Goal: Transaction & Acquisition: Purchase product/service

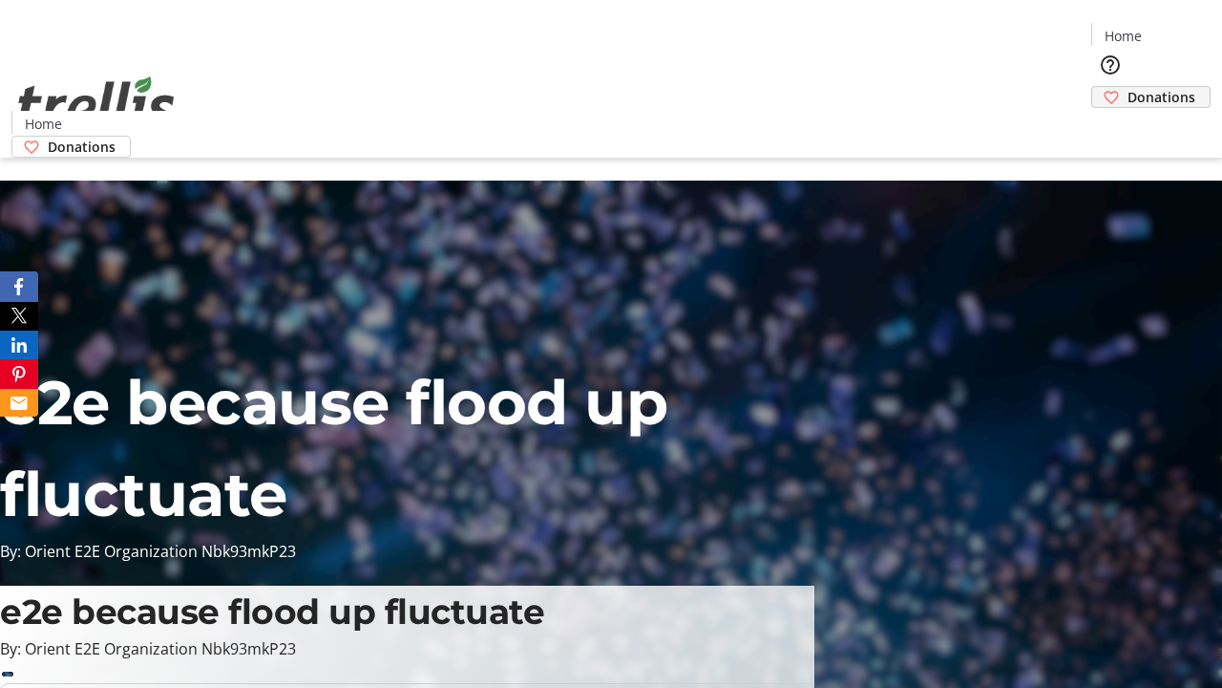
click at [1128, 87] on span "Donations" at bounding box center [1162, 97] width 68 height 20
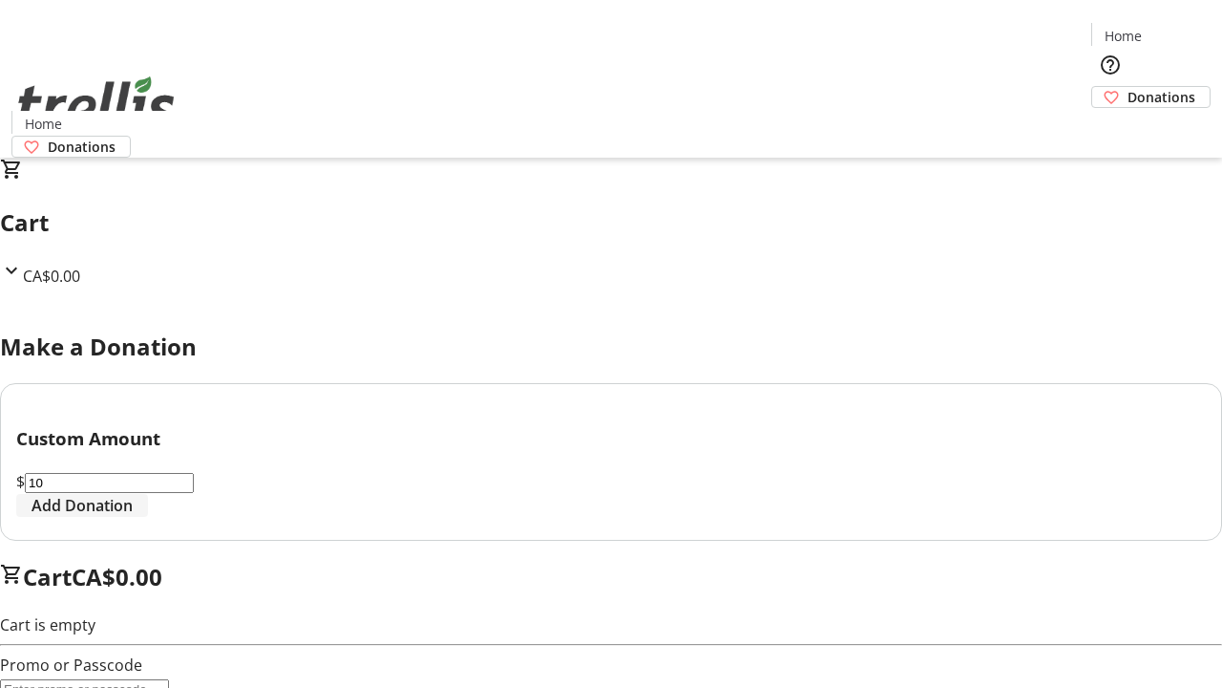
click at [133, 517] on span "Add Donation" at bounding box center [82, 505] width 101 height 23
